Goal: Task Accomplishment & Management: Complete application form

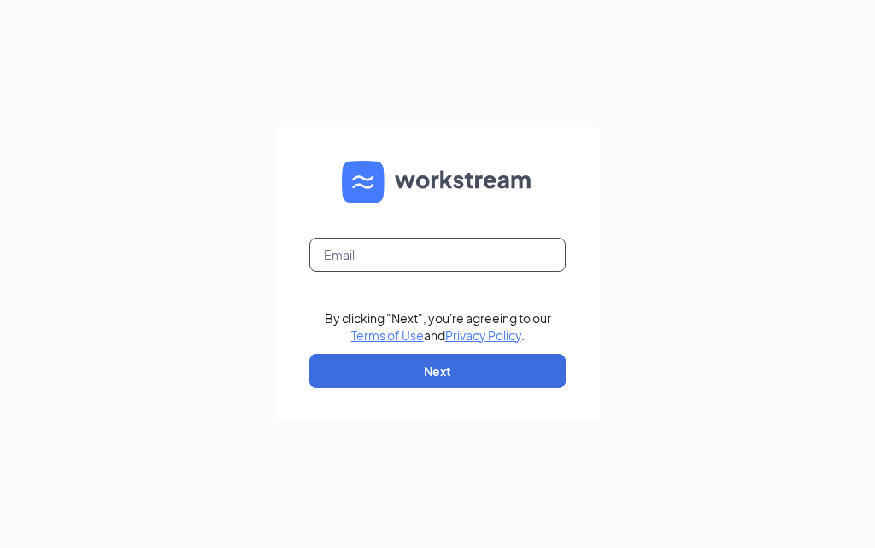
click at [414, 251] on input "text" at bounding box center [437, 254] width 256 height 34
type input "stonemountain001281.gsrs@gmail.com"
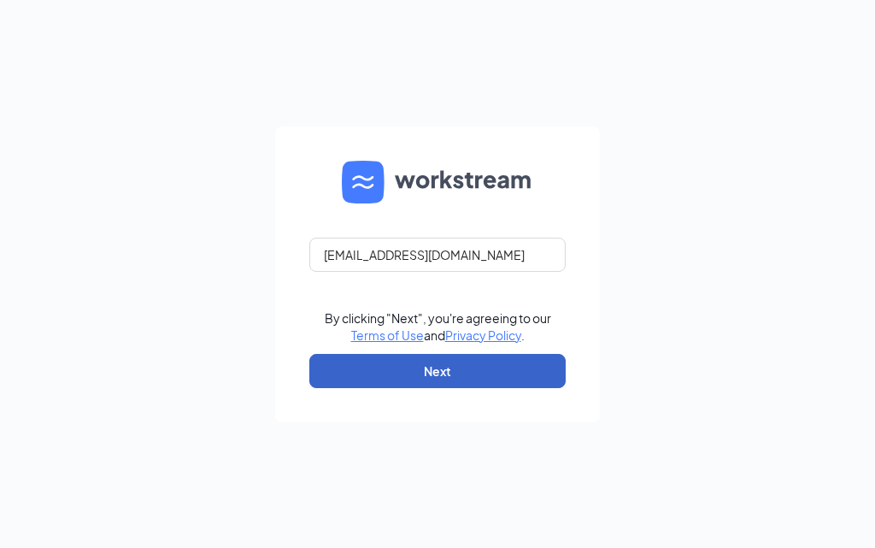
click at [437, 363] on button "Next" at bounding box center [437, 371] width 256 height 34
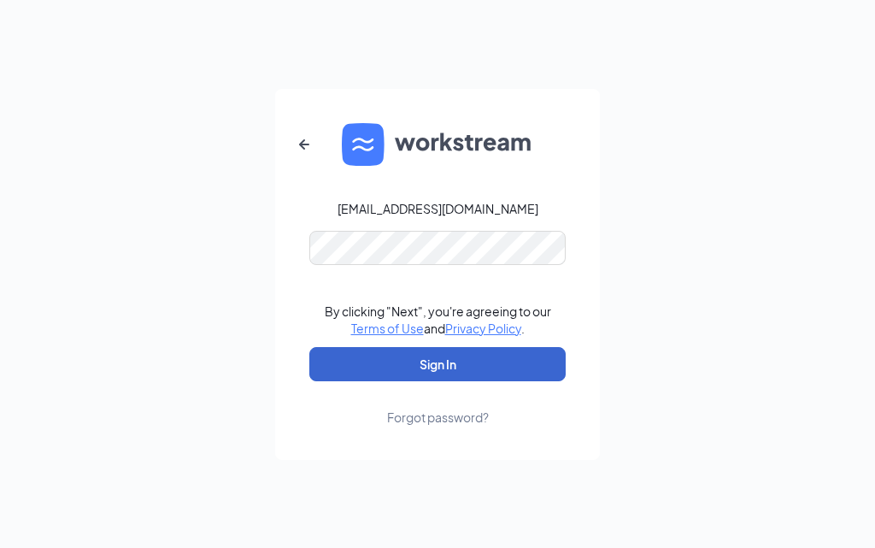
click at [452, 380] on form "stonemountain001281.gsrs@gmail.com By clicking "Next", you're agreeing to our T…" at bounding box center [437, 274] width 325 height 371
click at [452, 372] on button "Sign In" at bounding box center [437, 364] width 256 height 34
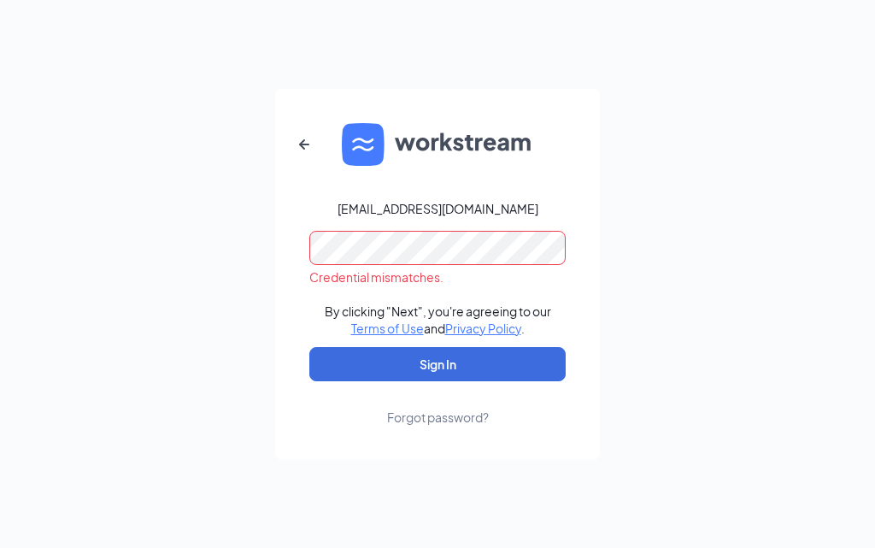
click at [306, 246] on form "stonemountain001281.gsrs@gmail.com Credential mismatches. By clicking "Next", y…" at bounding box center [437, 274] width 325 height 371
click at [309, 347] on button "Sign In" at bounding box center [437, 364] width 256 height 34
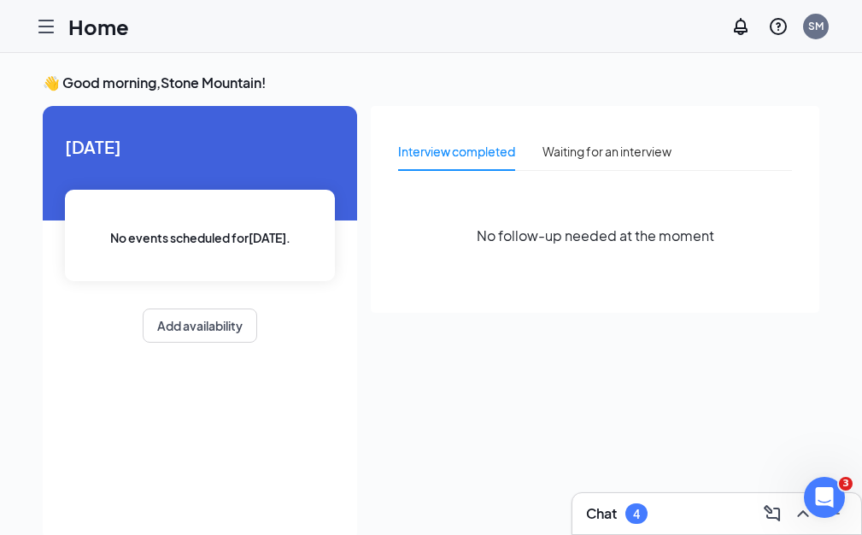
click at [0, 0] on link "Applicants" at bounding box center [0, 0] width 0 height 0
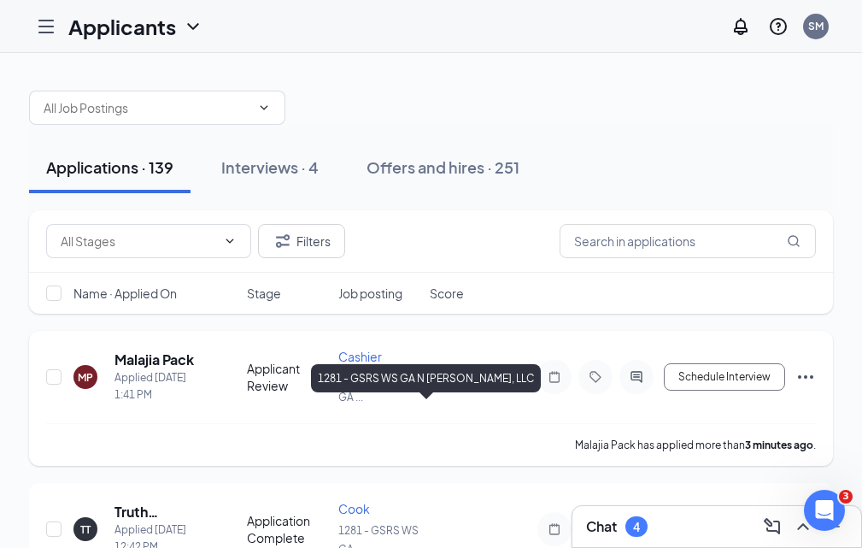
scroll to position [85, 0]
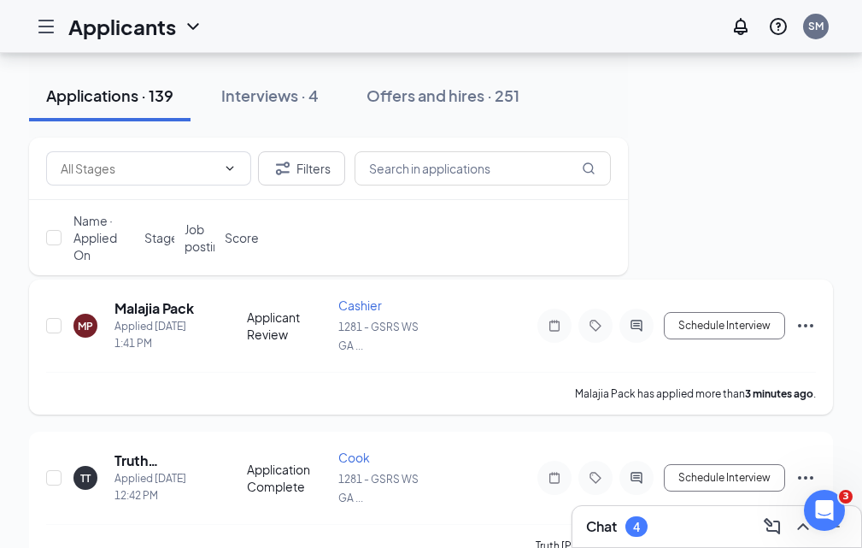
click at [328, 343] on div "Applicant Review" at bounding box center [287, 325] width 81 height 34
click at [62, 333] on input "checkbox" at bounding box center [53, 325] width 15 height 15
checkbox input "true"
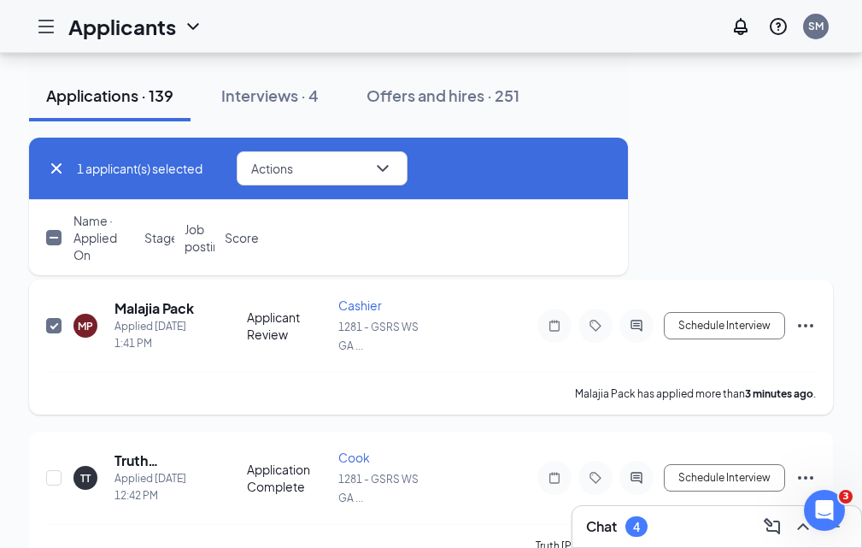
click at [806, 336] on icon "Ellipses" at bounding box center [805, 325] width 21 height 21
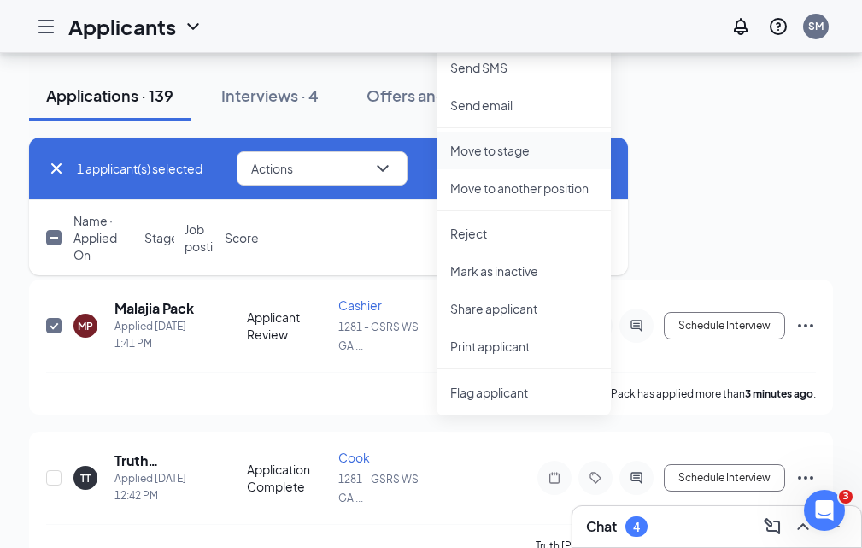
click at [597, 157] on p "Move to stage" at bounding box center [523, 150] width 147 height 17
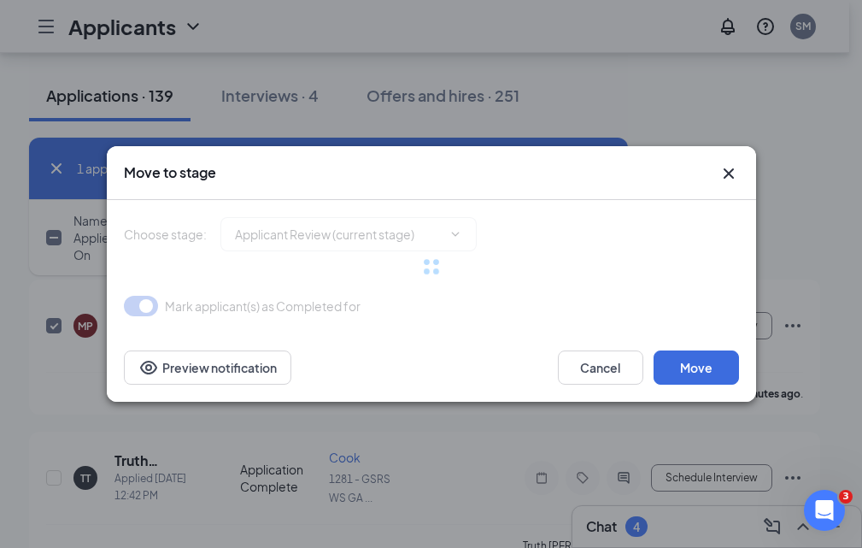
type input "Onsite Interview (next stage)"
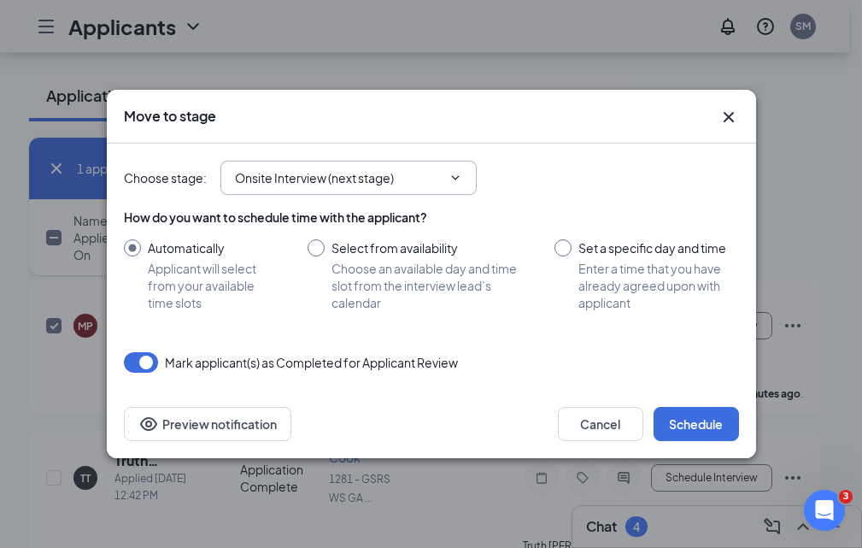
click at [456, 177] on icon "ChevronDown" at bounding box center [455, 178] width 14 height 14
click at [451, 179] on icon "ChevronDown" at bounding box center [455, 178] width 14 height 14
click at [454, 178] on icon "ChevronDown" at bounding box center [455, 178] width 14 height 14
click at [601, 412] on button "Cancel" at bounding box center [600, 424] width 85 height 34
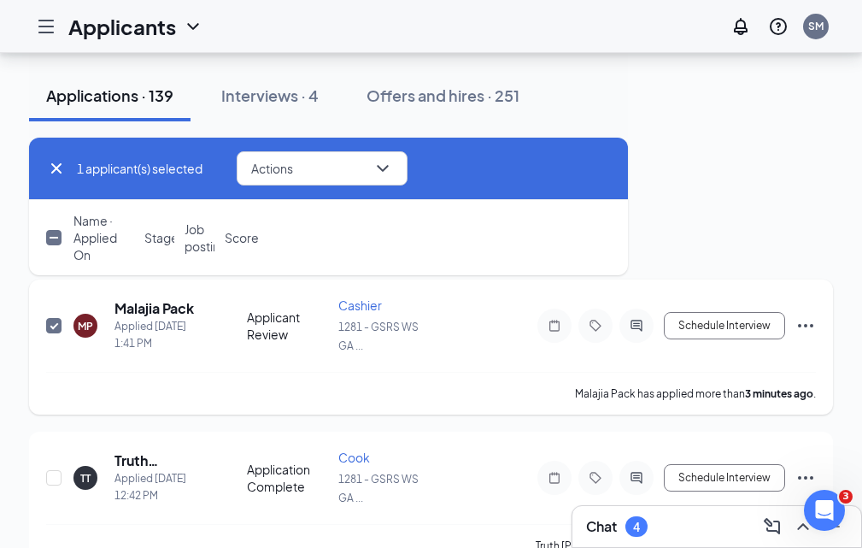
click at [430, 338] on div "MP Malajia Pack Applied [DATE] 1:41 PM Applicant Review Cashier 1281 - GSRS WS …" at bounding box center [431, 333] width 770 height 75
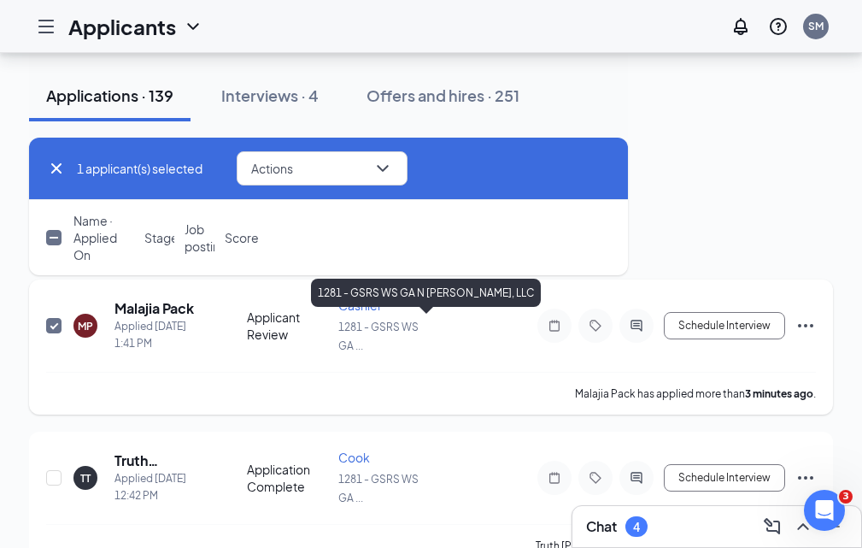
click at [401, 355] on div "1281 - GSRS WS GA ..." at bounding box center [378, 336] width 81 height 38
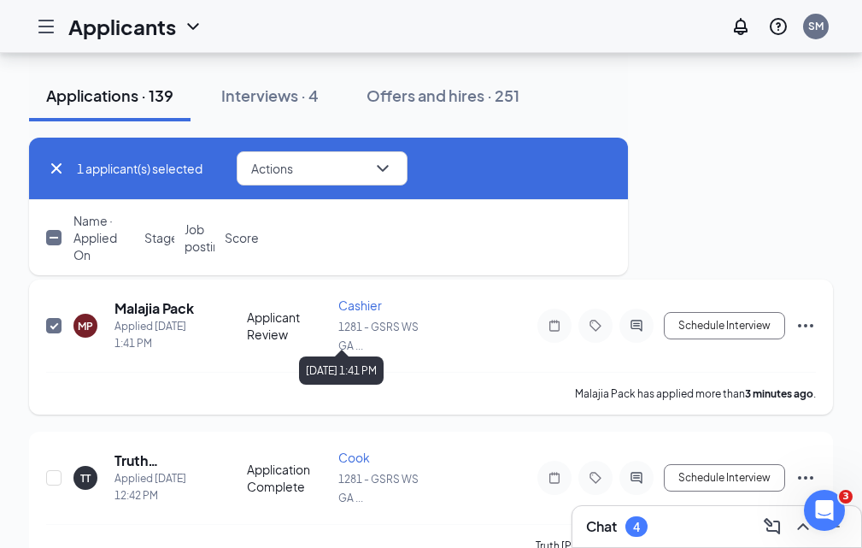
click at [319, 353] on div "[DATE] 1:41 PM" at bounding box center [341, 366] width 85 height 35
click at [794, 343] on div "Schedule Interview" at bounding box center [662, 325] width 308 height 34
click at [795, 336] on icon "Ellipses" at bounding box center [805, 325] width 21 height 21
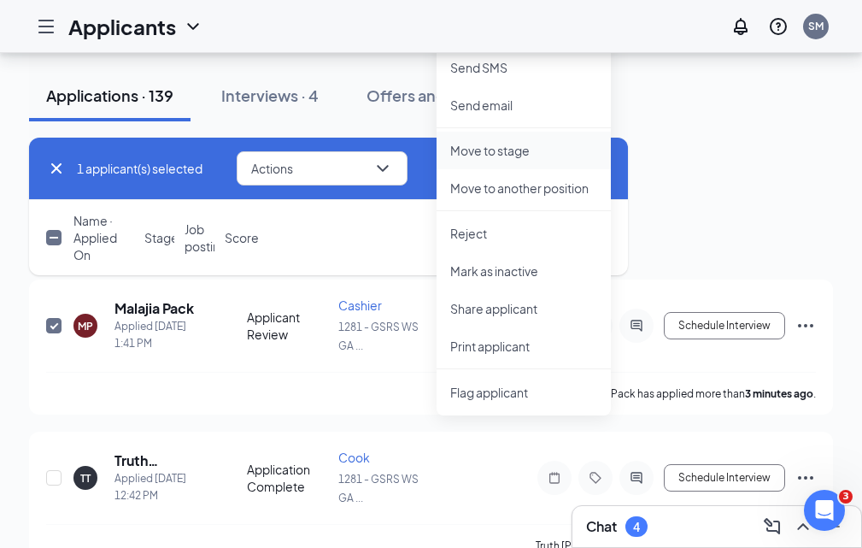
click at [611, 159] on li "Move to stage" at bounding box center [524, 151] width 174 height 38
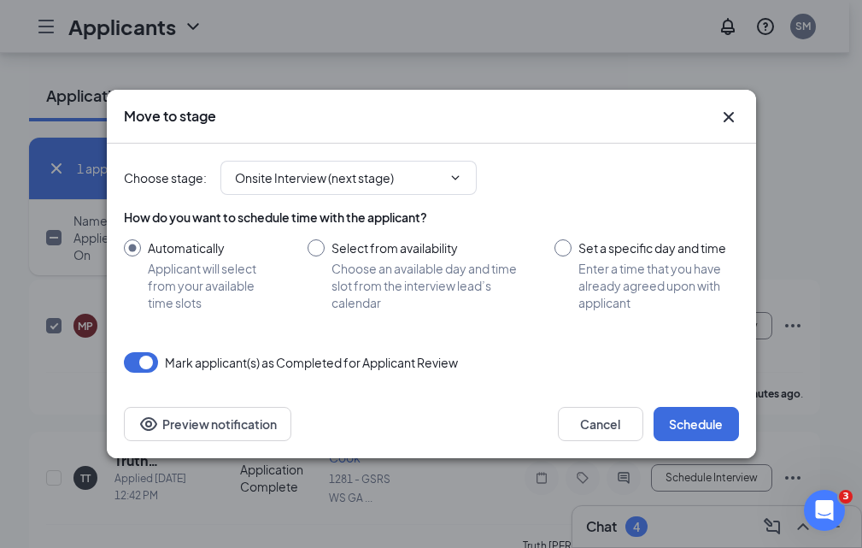
click at [547, 247] on div "Automatically Applicant will select from your available time slots Select from …" at bounding box center [431, 275] width 615 height 72
click at [561, 252] on input "Set a specific day and time Enter a time that you have already agreed upon with…" at bounding box center [646, 275] width 184 height 72
radio input "true"
radio input "false"
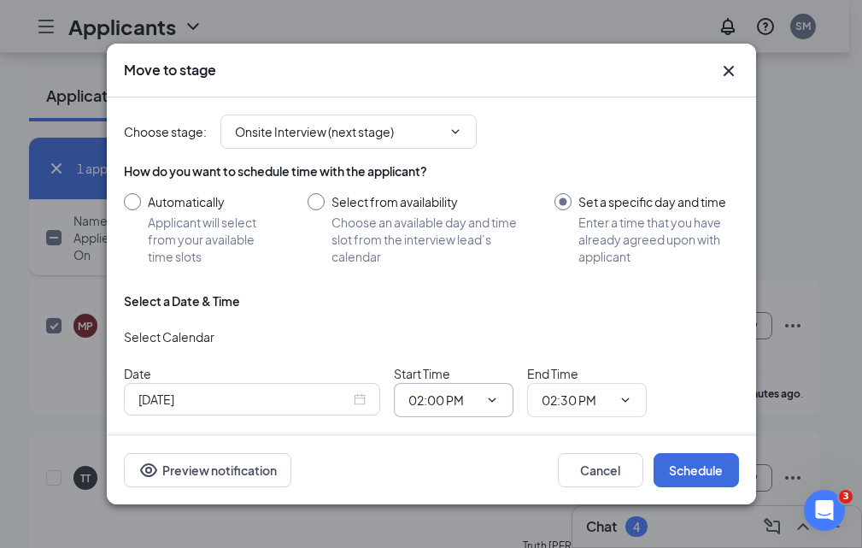
click at [487, 403] on icon "ChevronDown" at bounding box center [492, 400] width 14 height 14
click at [492, 401] on icon "ChevronDown" at bounding box center [492, 400] width 8 height 4
click at [692, 469] on button "Schedule" at bounding box center [695, 470] width 85 height 34
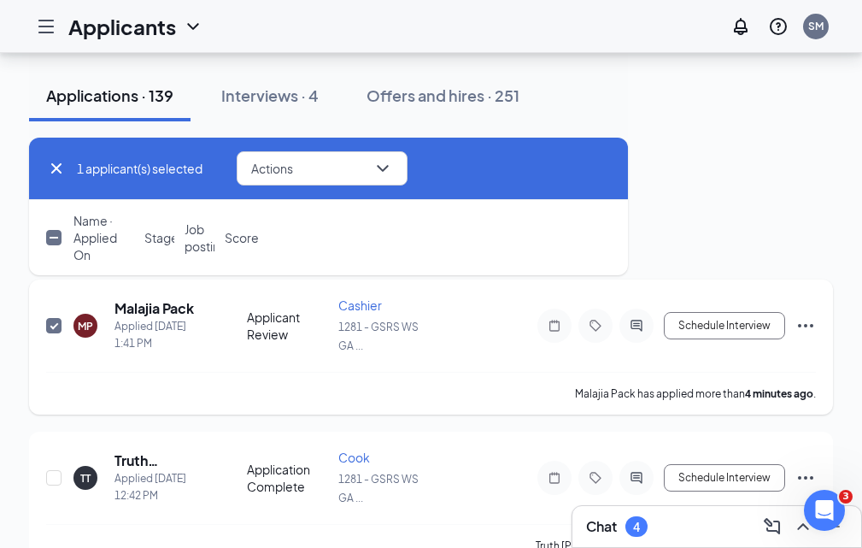
checkbox input "false"
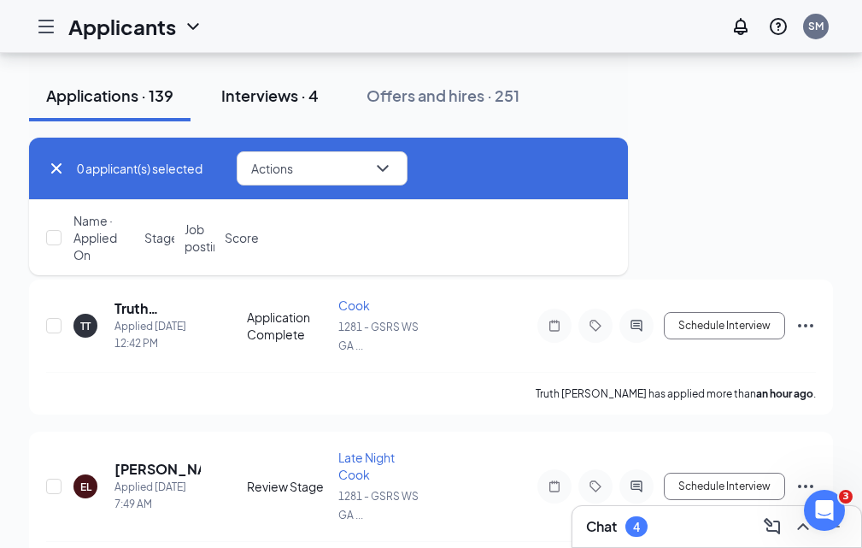
click at [319, 95] on div "Interviews · 4" at bounding box center [269, 95] width 97 height 21
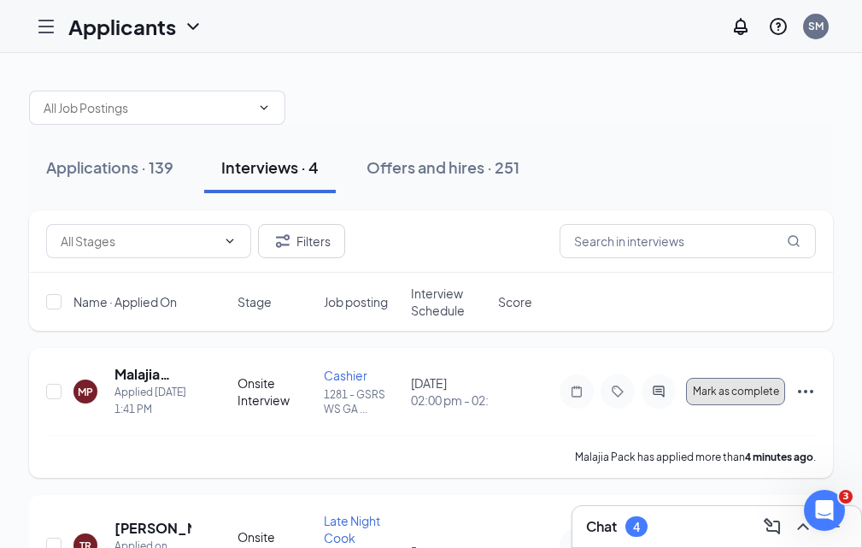
click at [763, 397] on span "Mark as complete" at bounding box center [736, 391] width 86 height 12
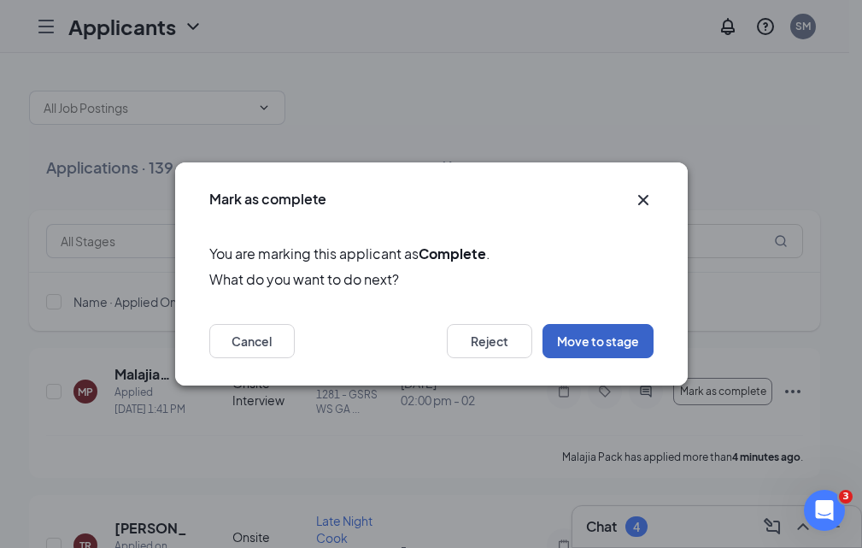
click at [629, 352] on button "Move to stage" at bounding box center [597, 341] width 111 height 34
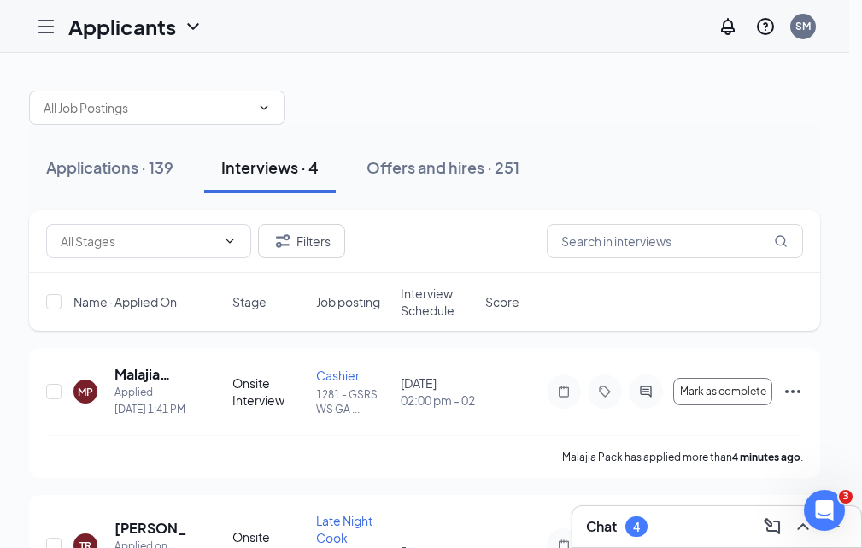
type input "Hiring Complete (final stage)"
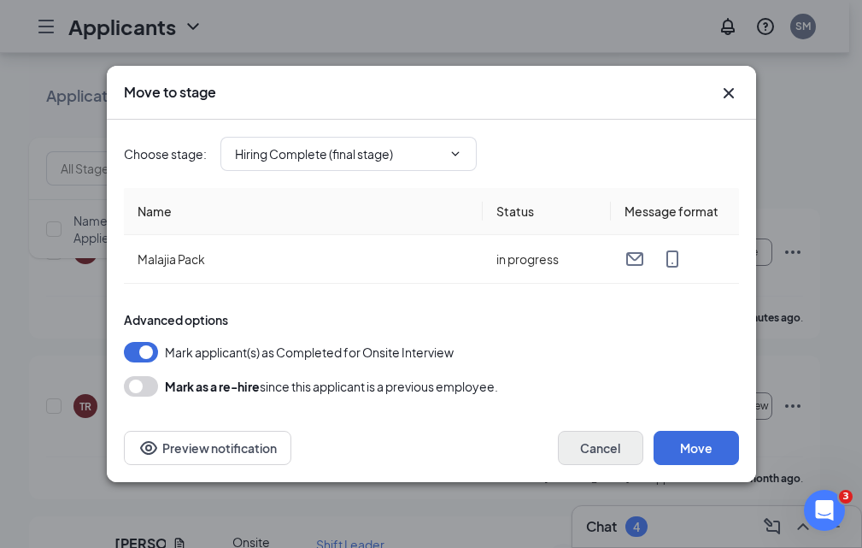
scroll to position [171, 0]
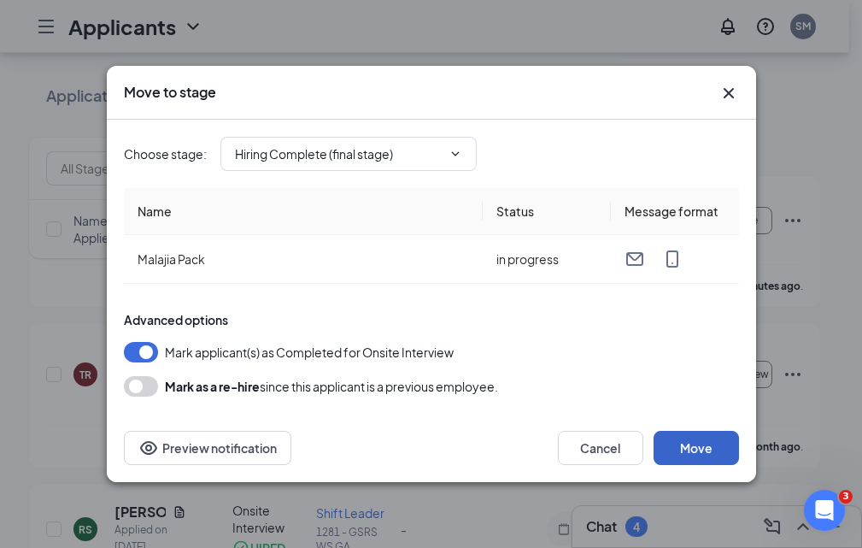
click at [676, 442] on button "Move" at bounding box center [695, 448] width 85 height 34
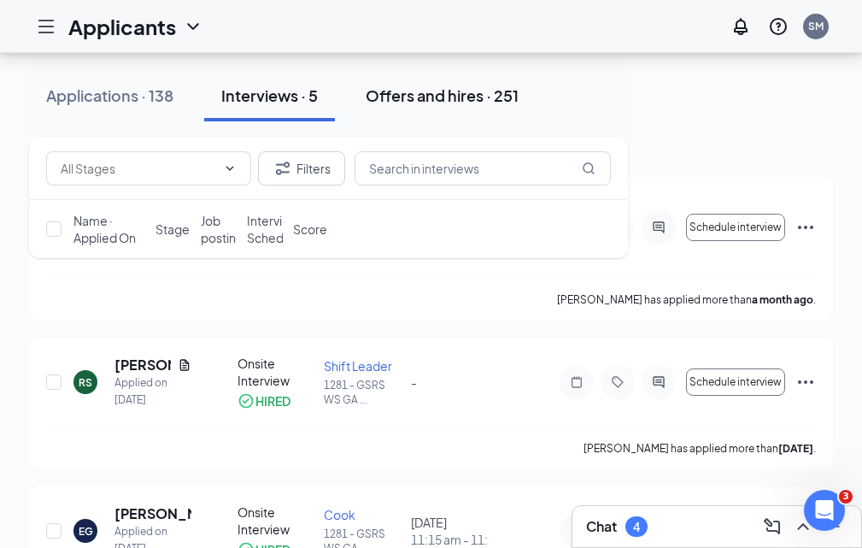
click at [519, 91] on div "Offers and hires · 251" at bounding box center [442, 95] width 153 height 21
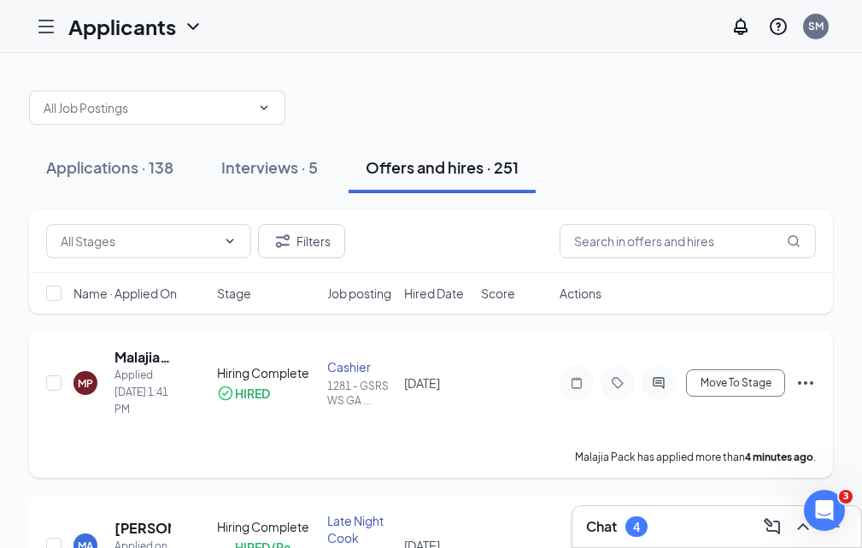
click at [795, 393] on icon "Ellipses" at bounding box center [805, 382] width 21 height 21
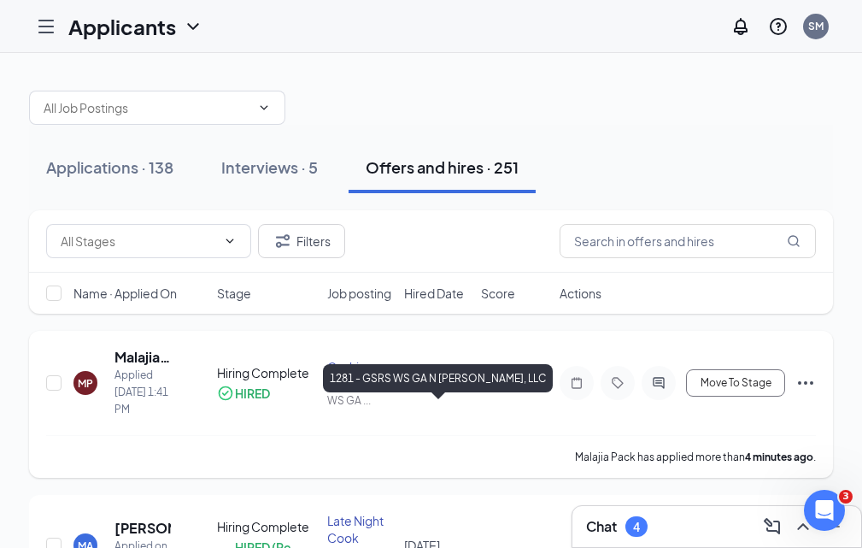
click at [394, 407] on div "1281 - GSRS WS GA ..." at bounding box center [360, 392] width 67 height 29
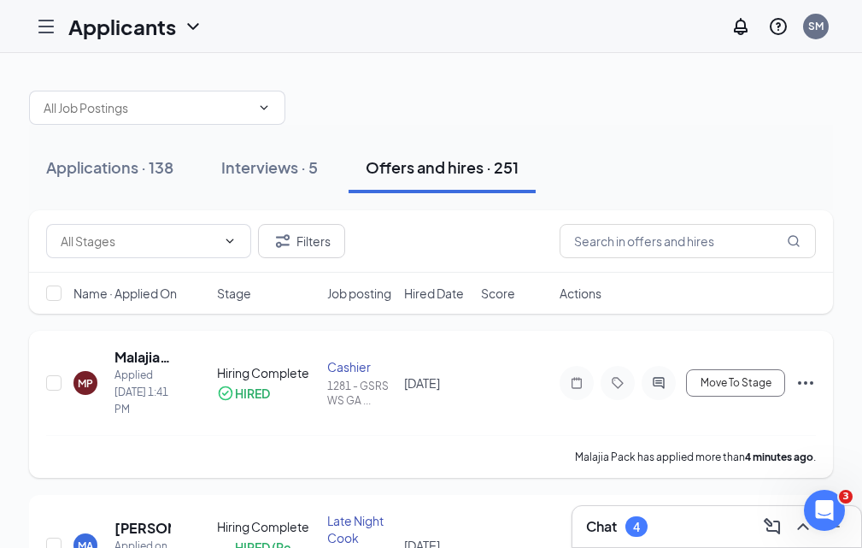
click at [317, 381] on div "Hiring Complete" at bounding box center [267, 372] width 100 height 17
click at [512, 435] on div "MP Malajia Pack Applied [DATE] 1:41 PM Hiring Complete HIRED Cashier 1281 - GSR…" at bounding box center [431, 391] width 770 height 87
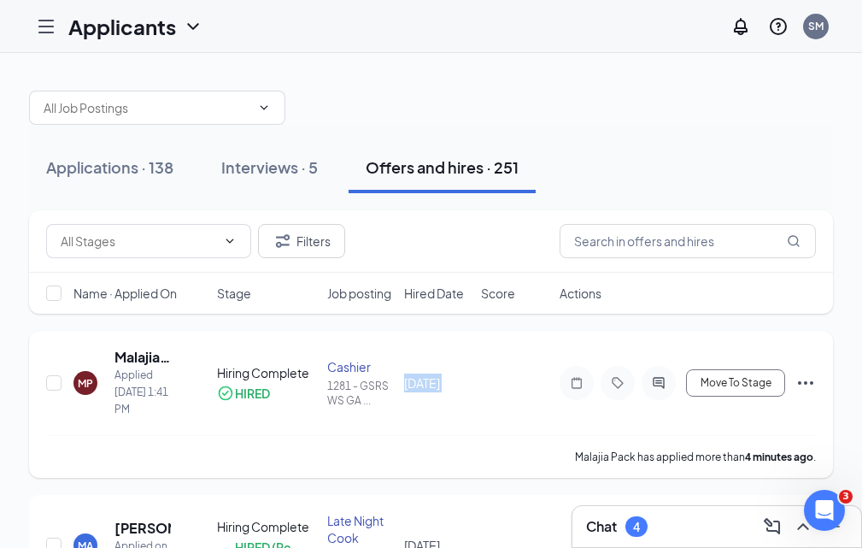
click at [516, 435] on div "MP Malajia Pack Applied [DATE] 1:41 PM Hiring Complete HIRED Cashier 1281 - GSR…" at bounding box center [431, 391] width 770 height 87
click at [753, 389] on span "Move To Stage" at bounding box center [735, 383] width 71 height 12
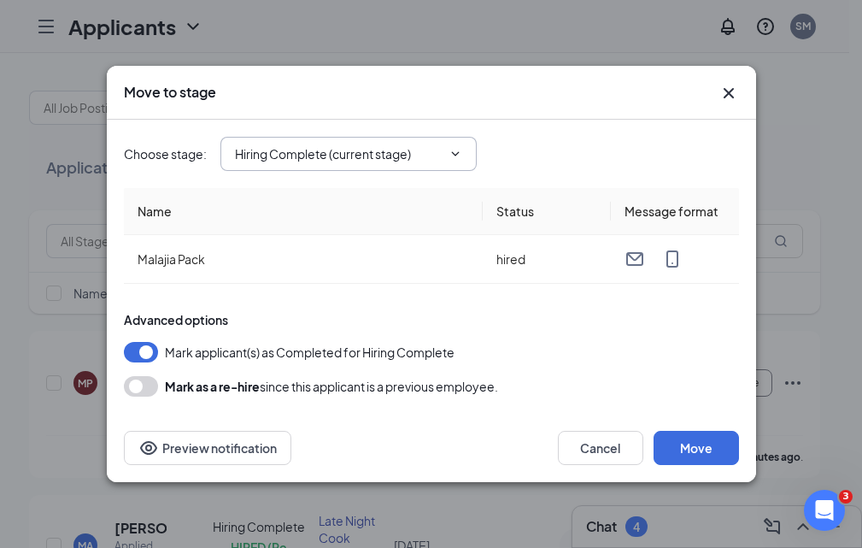
click at [460, 150] on icon "ChevronDown" at bounding box center [455, 154] width 14 height 14
click at [450, 155] on icon "ChevronDown" at bounding box center [455, 154] width 14 height 14
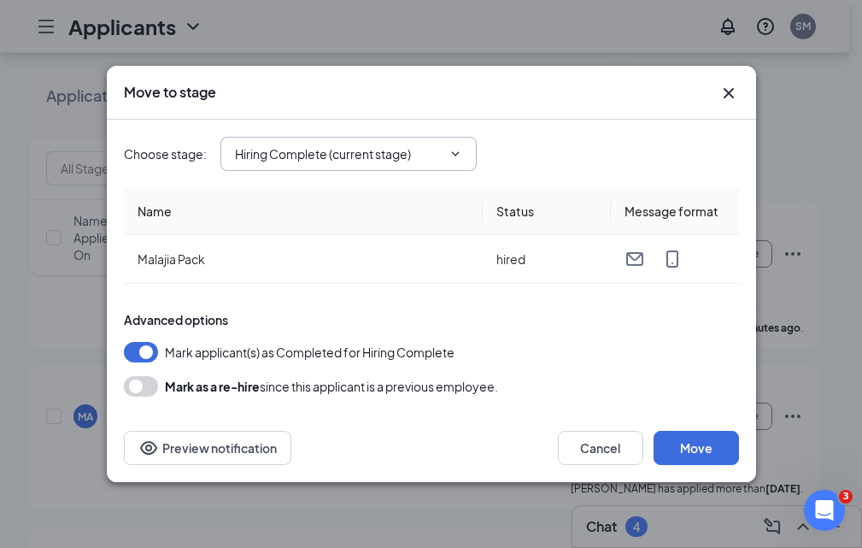
scroll to position [171, 0]
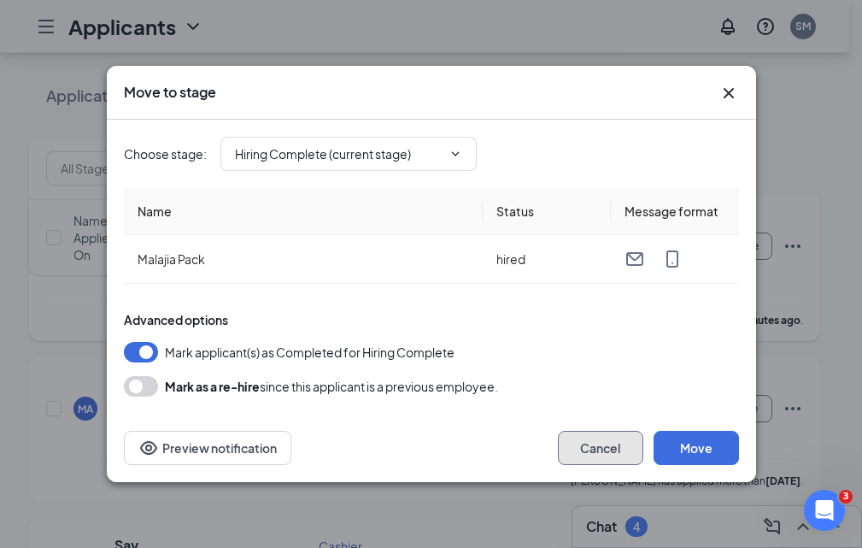
drag, startPoint x: 612, startPoint y: 458, endPoint x: 340, endPoint y: 355, distance: 291.1
click at [612, 457] on button "Cancel" at bounding box center [600, 448] width 85 height 34
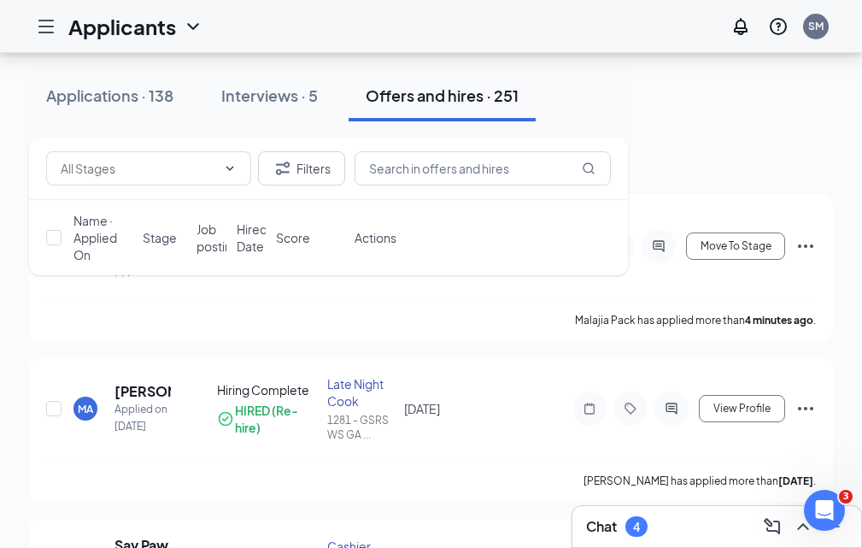
click at [0, 0] on div "Onboarding" at bounding box center [0, 0] width 0 height 0
click at [0, 0] on link "Overview" at bounding box center [0, 0] width 0 height 0
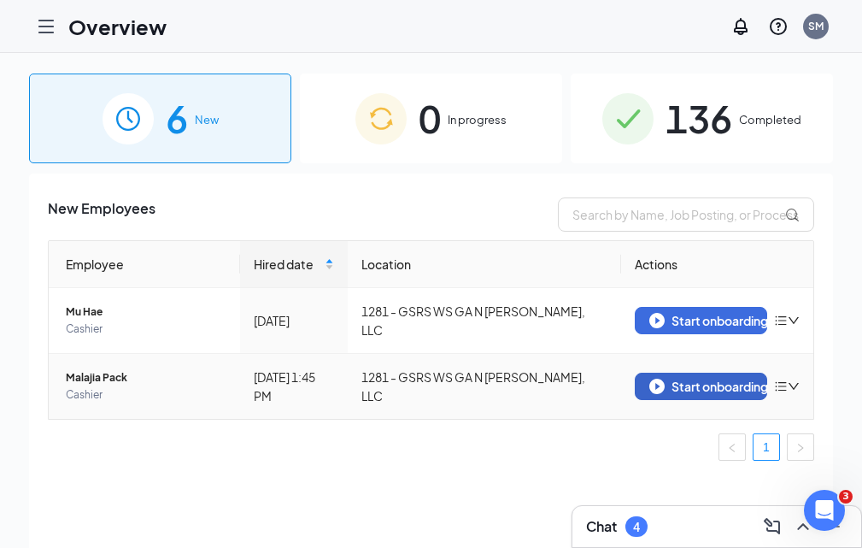
click at [737, 394] on div "Start onboarding" at bounding box center [700, 385] width 103 height 15
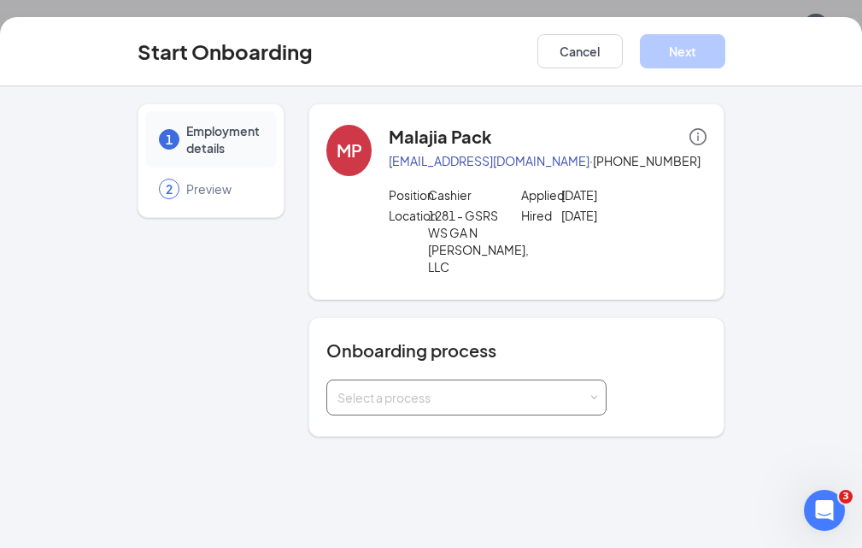
click at [442, 389] on div "Select a process" at bounding box center [462, 397] width 250 height 17
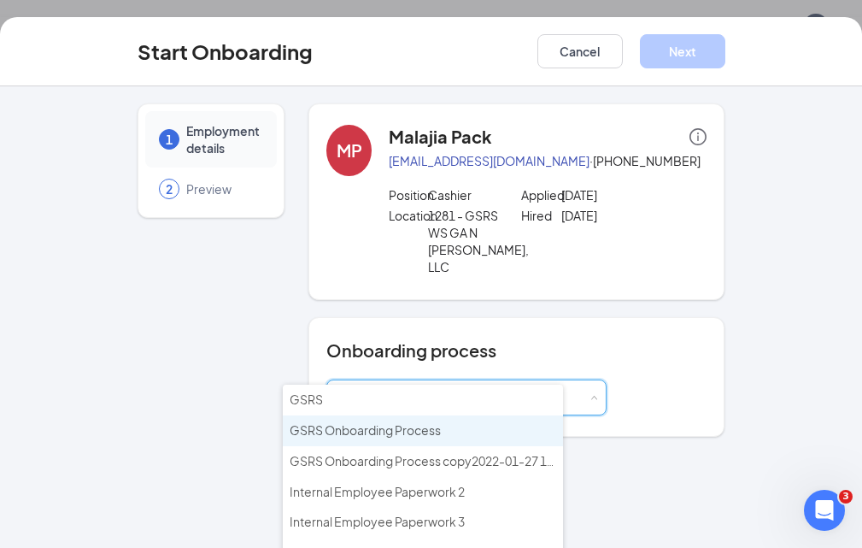
click at [416, 431] on span "GSRS Onboarding Process" at bounding box center [365, 429] width 151 height 15
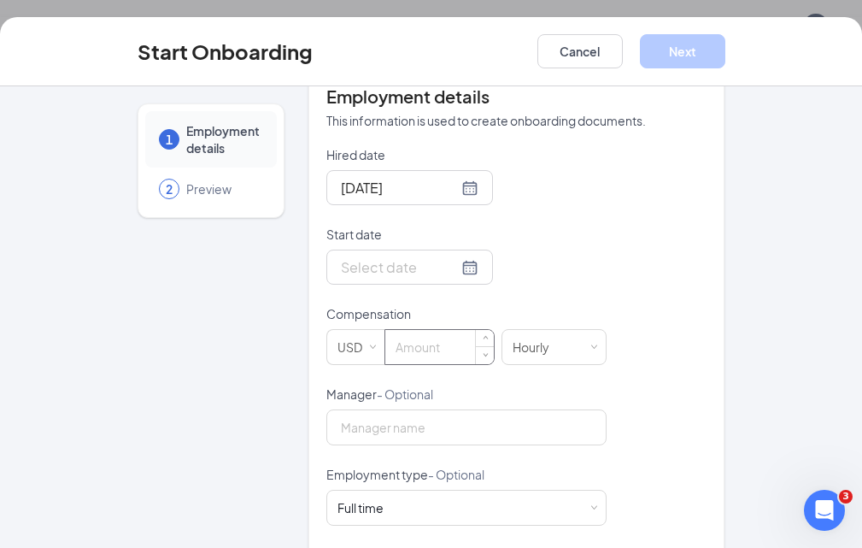
scroll to position [427, 0]
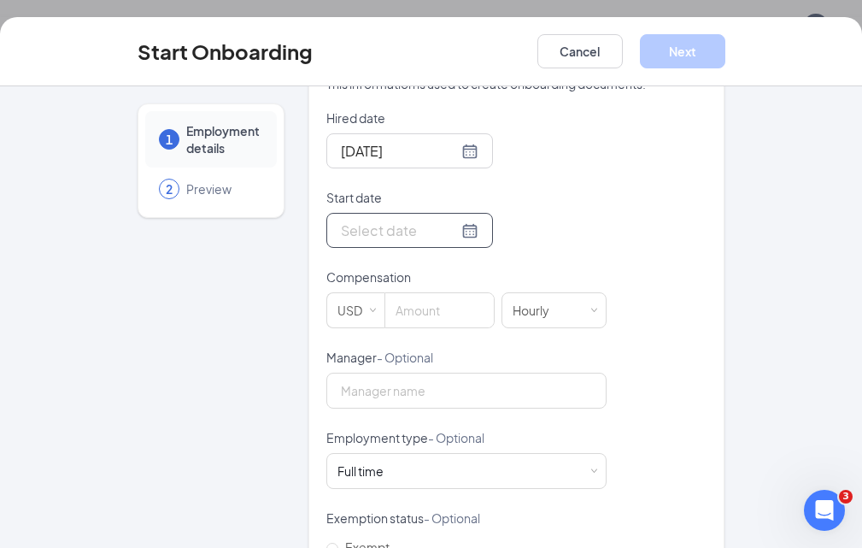
click at [413, 220] on div at bounding box center [410, 230] width 138 height 21
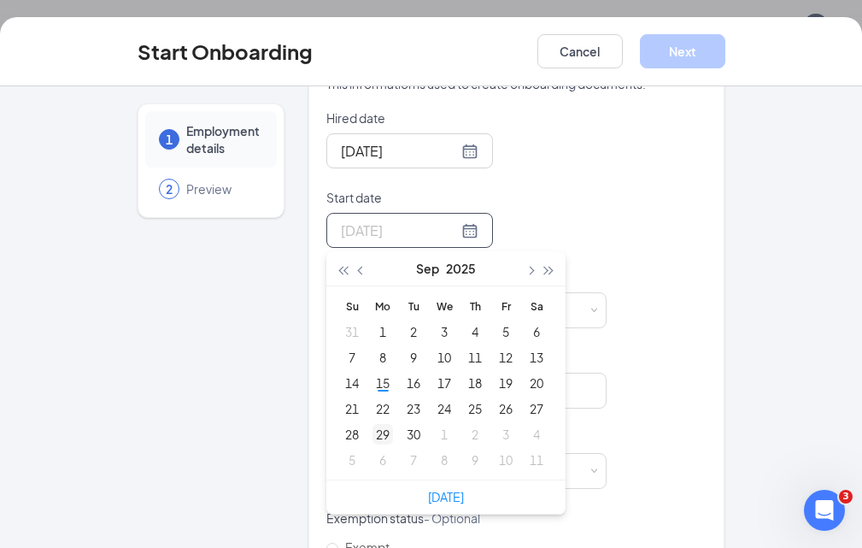
type input "[DATE]"
click at [372, 424] on div "29" at bounding box center [382, 434] width 21 height 21
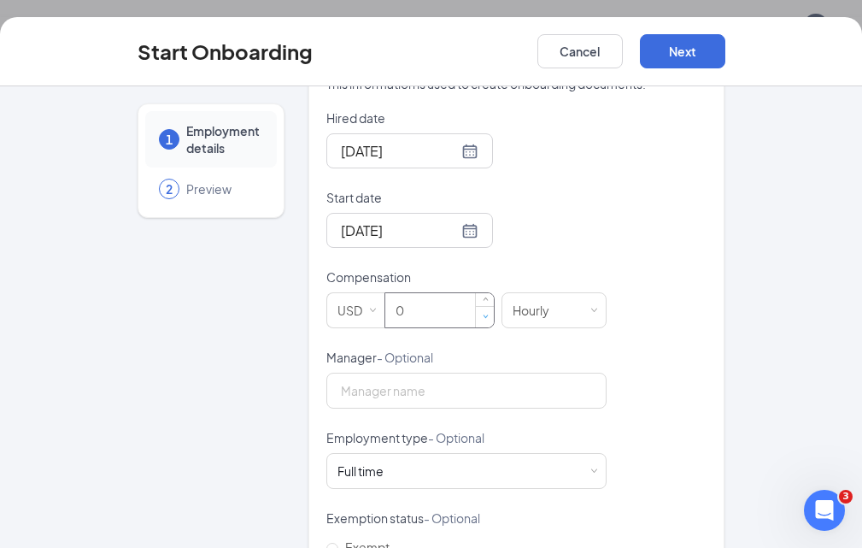
type input "0"
click at [476, 306] on span "Decrease Value" at bounding box center [485, 316] width 18 height 21
type input "12"
click at [413, 372] on input "Manager - Optional" at bounding box center [466, 390] width 280 height 36
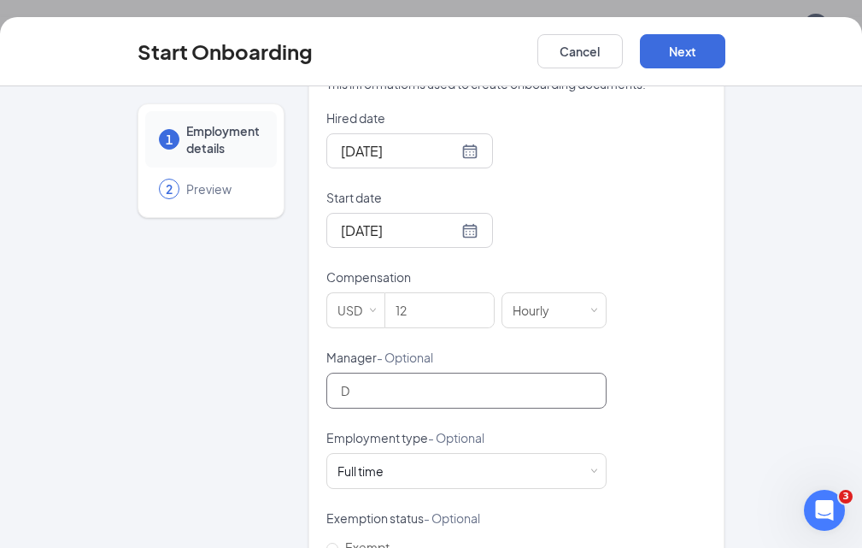
type input "[PERSON_NAME]"
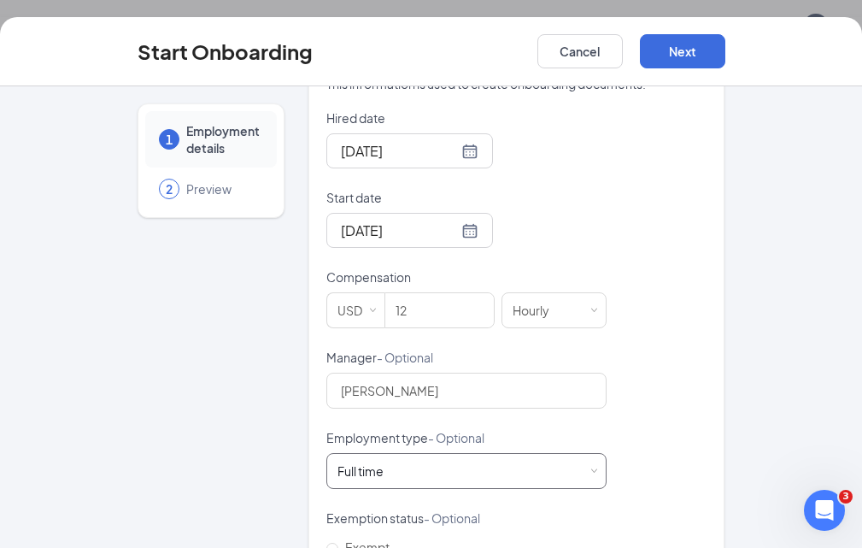
click at [484, 454] on div "Full time Works 30+ hours per week and is reasonably expected to work" at bounding box center [466, 471] width 258 height 34
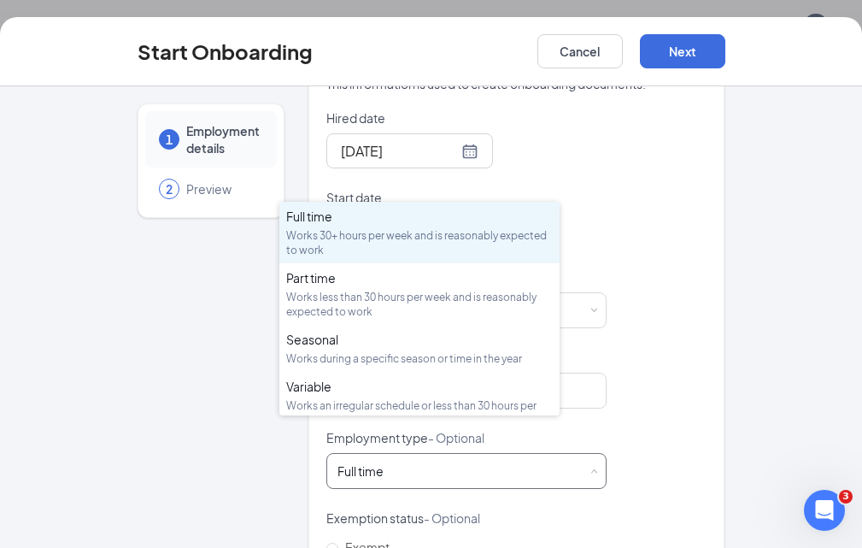
click at [495, 454] on div "Full time Works 30+ hours per week and is reasonably expected to work" at bounding box center [466, 471] width 258 height 34
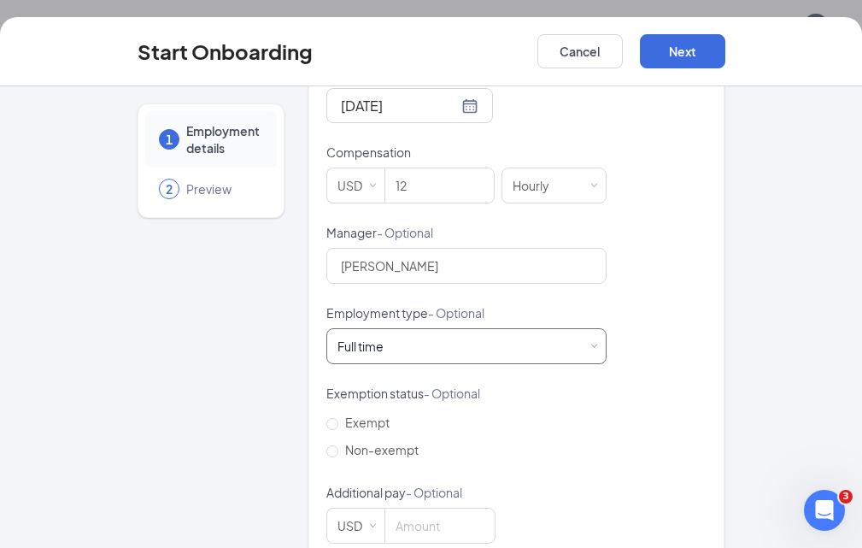
scroll to position [77, 0]
click at [326, 445] on input "Non-exempt" at bounding box center [332, 451] width 12 height 12
radio input "true"
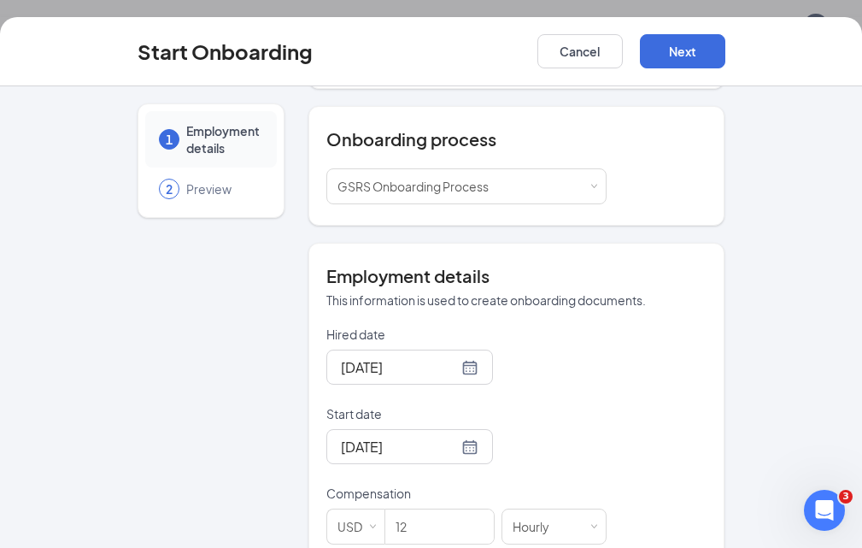
scroll to position [210, 0]
click at [725, 54] on button "Next" at bounding box center [682, 51] width 85 height 34
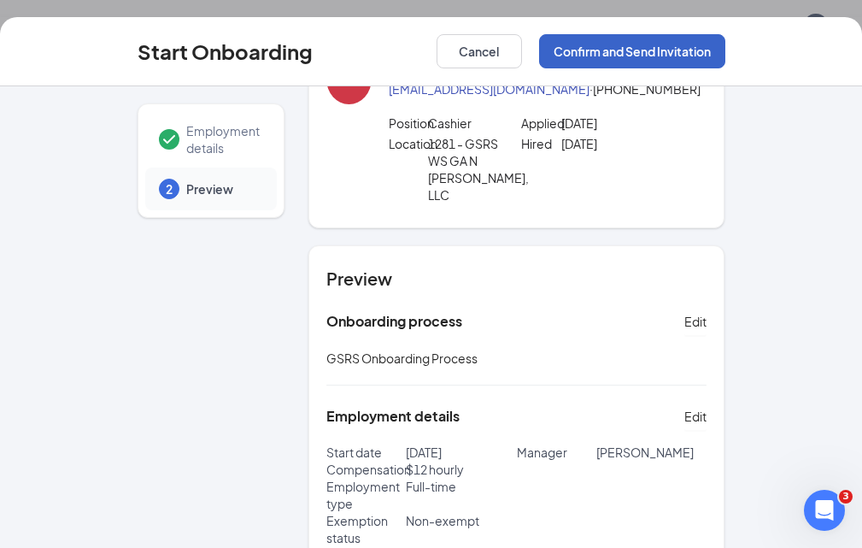
click at [683, 57] on button "Confirm and Send Invitation" at bounding box center [632, 51] width 186 height 34
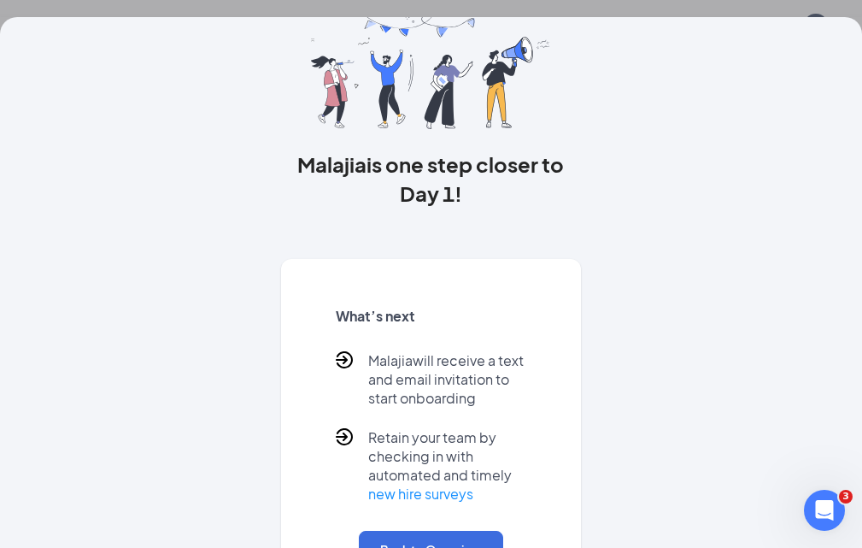
scroll to position [0, 0]
